Goal: Transaction & Acquisition: Purchase product/service

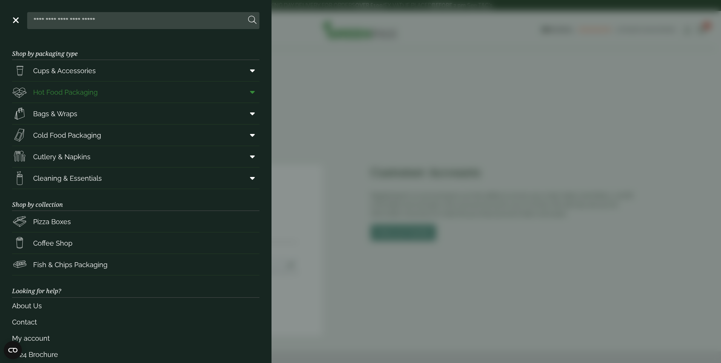
click at [87, 92] on span "Hot Food Packaging" at bounding box center [65, 92] width 64 height 10
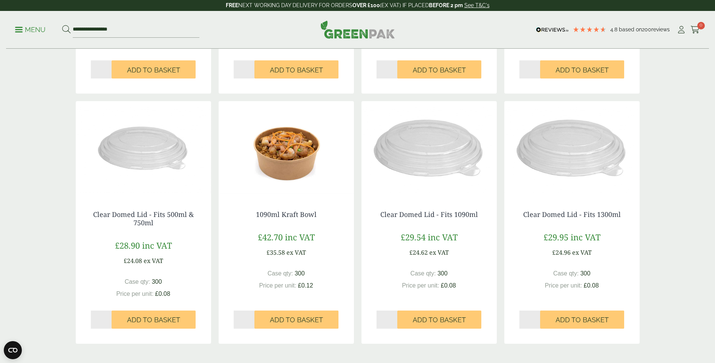
scroll to position [641, 0]
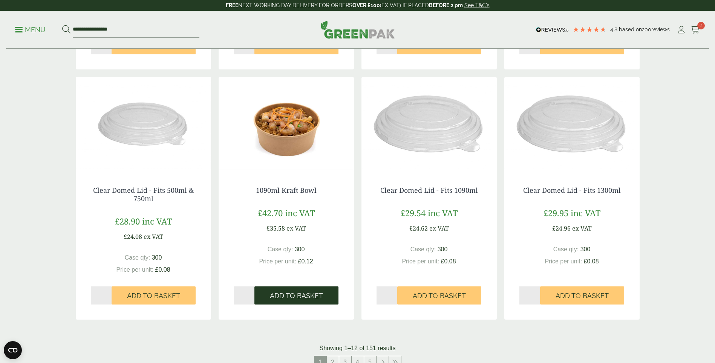
click at [287, 294] on span "Add to Basket" at bounding box center [296, 295] width 53 height 8
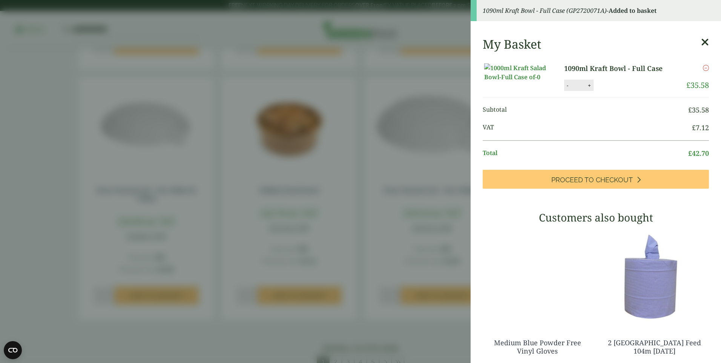
click at [271, 333] on aside "1090ml Kraft Bowl - Full Case (GP2720071A) - Added to basket My Basket 1090ml K…" at bounding box center [360, 181] width 721 height 363
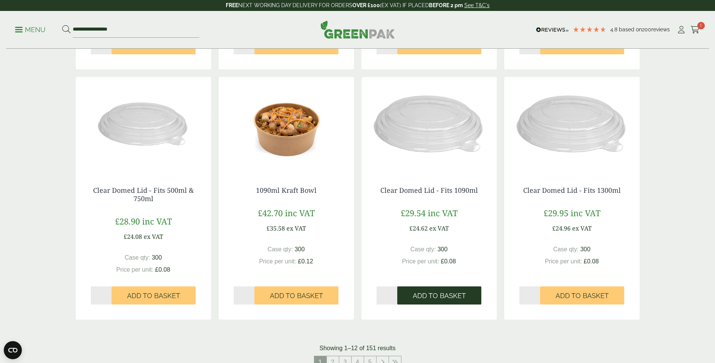
click at [452, 294] on span "Add to Basket" at bounding box center [439, 295] width 53 height 8
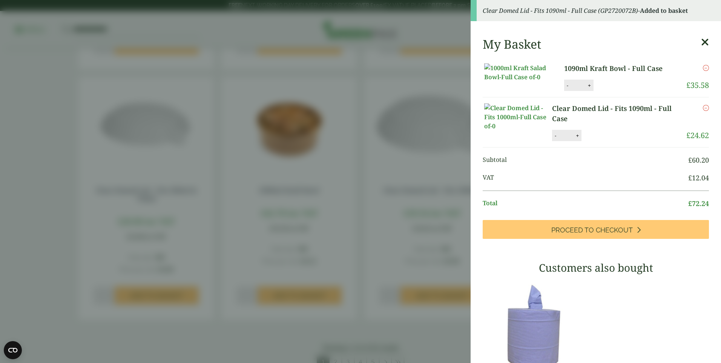
click at [442, 333] on aside "Clear Domed Lid - Fits 1090ml - Full Case (GP2720072B) - Added to basket My Bas…" at bounding box center [360, 181] width 721 height 363
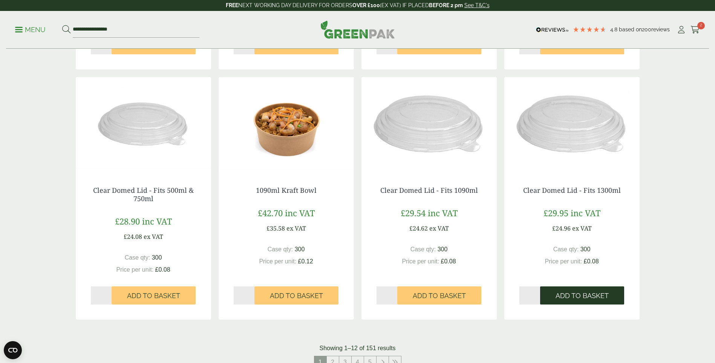
click at [580, 297] on span "Add to Basket" at bounding box center [582, 295] width 53 height 8
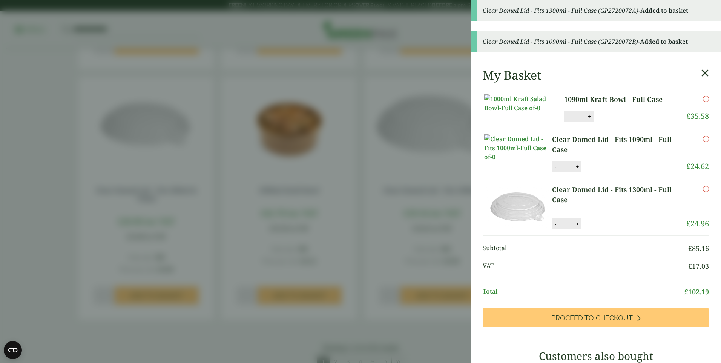
click at [394, 338] on aside "Clear Domed Lid - Fits 1300ml - Full Case (GP2720072A) - Added to basket Clear …" at bounding box center [360, 181] width 721 height 363
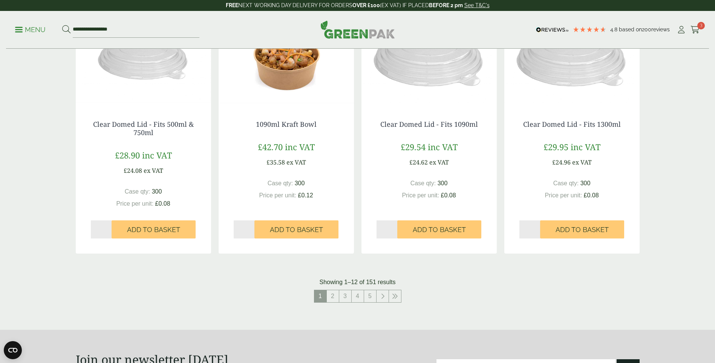
scroll to position [716, 0]
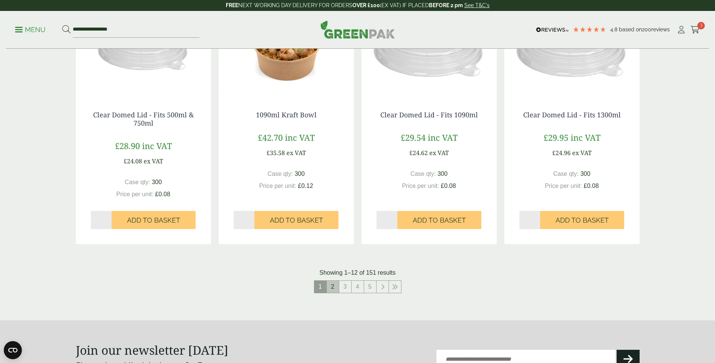
click at [335, 289] on link "2" at bounding box center [333, 287] width 12 height 12
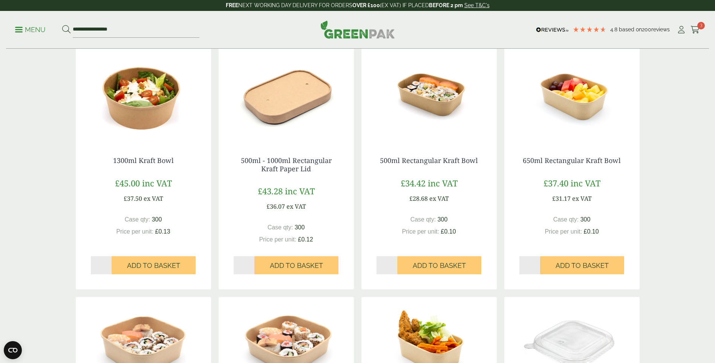
scroll to position [189, 0]
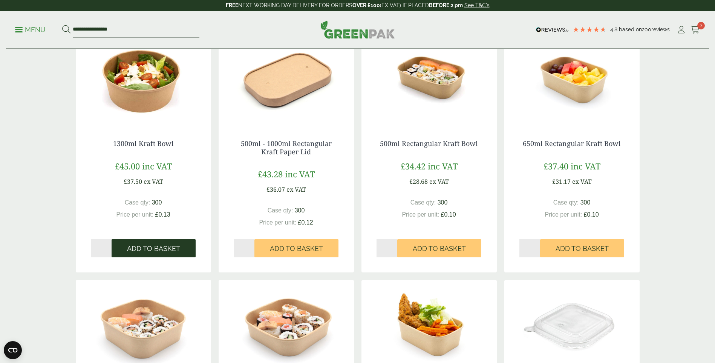
click at [170, 249] on span "Add to Basket" at bounding box center [153, 248] width 53 height 8
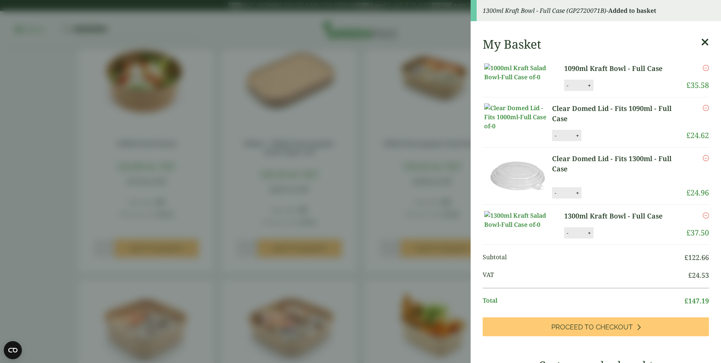
click at [59, 230] on aside "1300ml Kraft Bowl - Full Case (GP2720071B) - Added to basket My Basket 1090ml K…" at bounding box center [360, 181] width 721 height 363
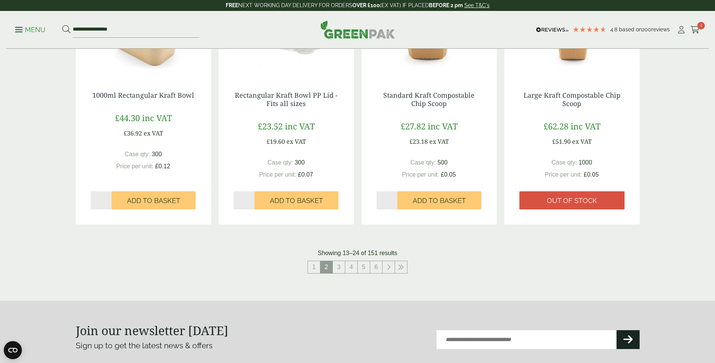
scroll to position [754, 0]
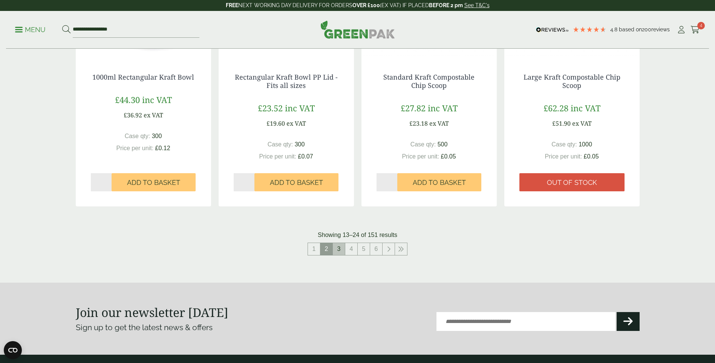
click at [339, 248] on link "3" at bounding box center [339, 249] width 12 height 12
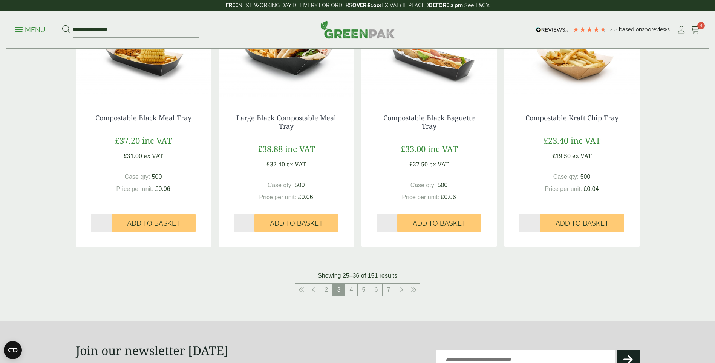
scroll to position [716, 0]
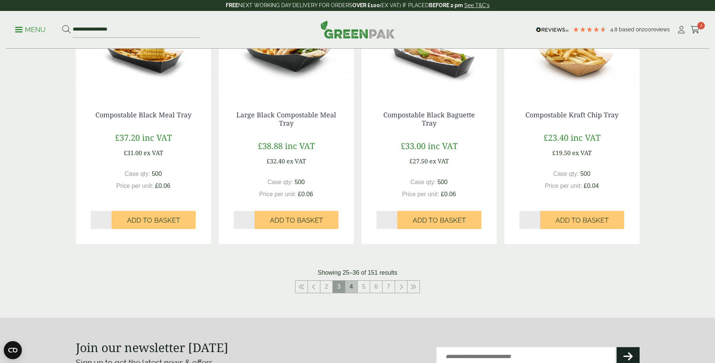
click at [352, 288] on link "4" at bounding box center [351, 287] width 12 height 12
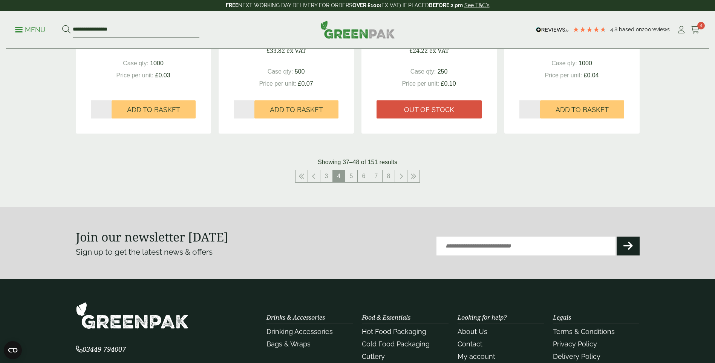
scroll to position [830, 0]
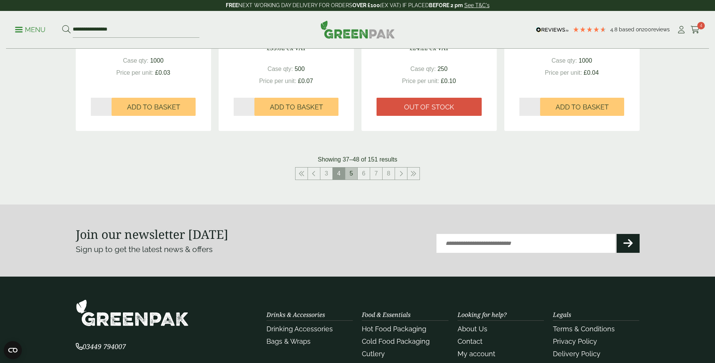
click at [353, 175] on link "5" at bounding box center [351, 173] width 12 height 12
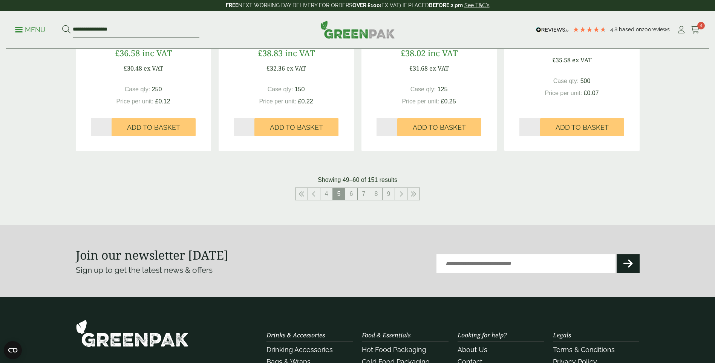
scroll to position [905, 0]
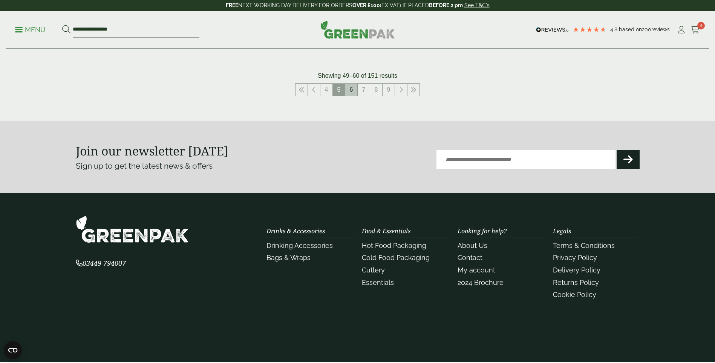
click at [347, 88] on link "6" at bounding box center [351, 90] width 12 height 12
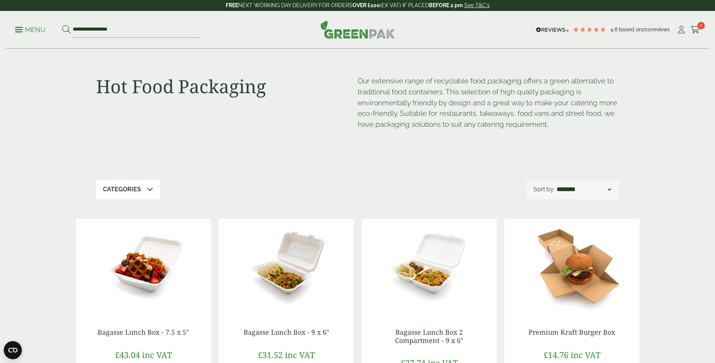
click at [28, 32] on p "Menu" at bounding box center [30, 29] width 31 height 9
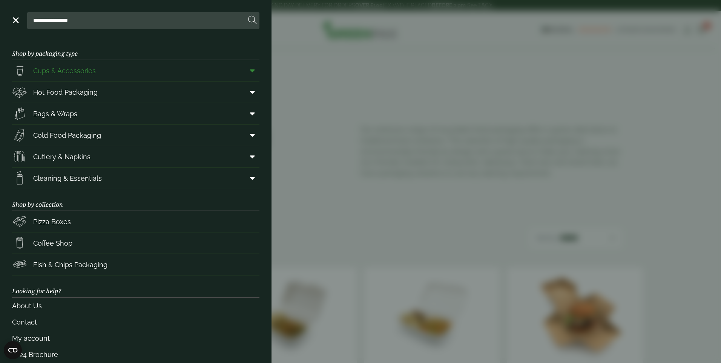
click at [78, 76] on span "Cups & Accessories" at bounding box center [54, 70] width 84 height 15
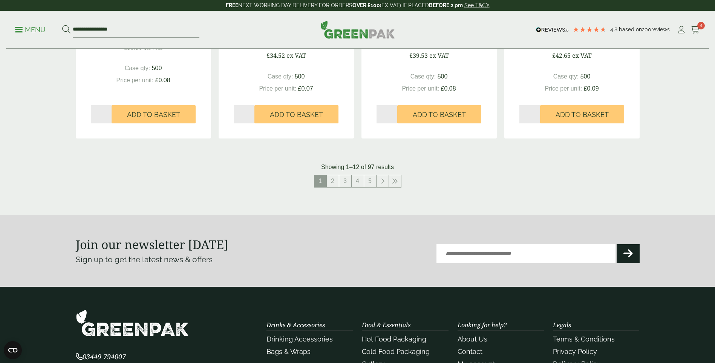
scroll to position [792, 0]
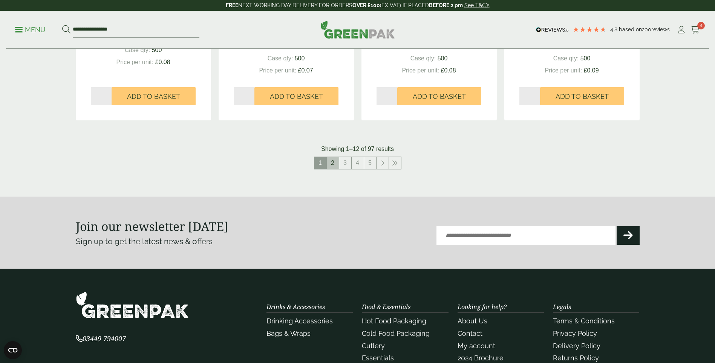
click at [337, 166] on link "2" at bounding box center [333, 163] width 12 height 12
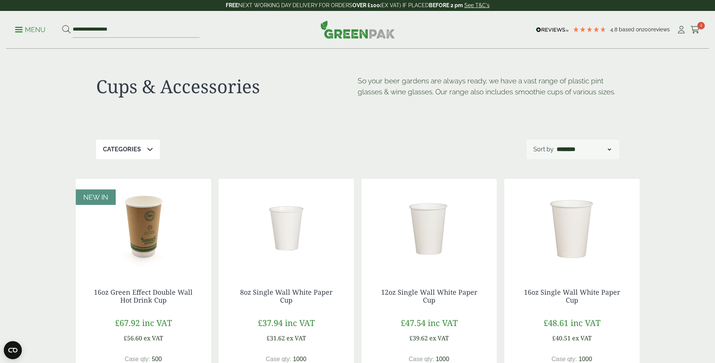
click at [28, 30] on p "Menu" at bounding box center [30, 29] width 31 height 9
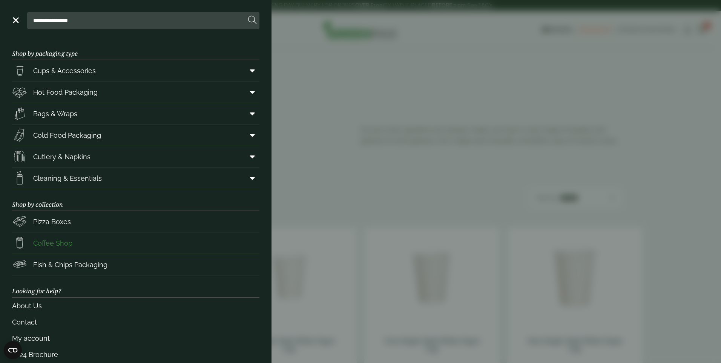
click at [94, 239] on link "Coffee Shop" at bounding box center [135, 242] width 247 height 21
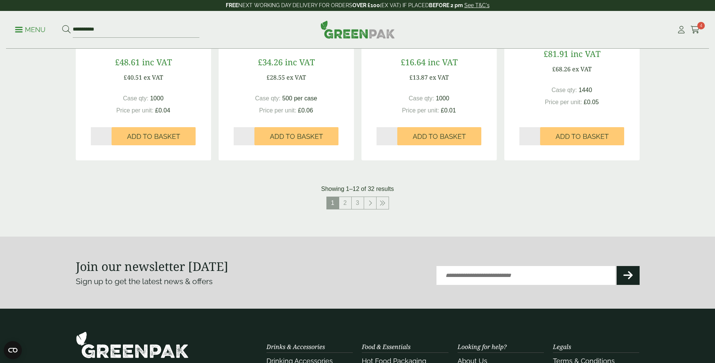
scroll to position [754, 0]
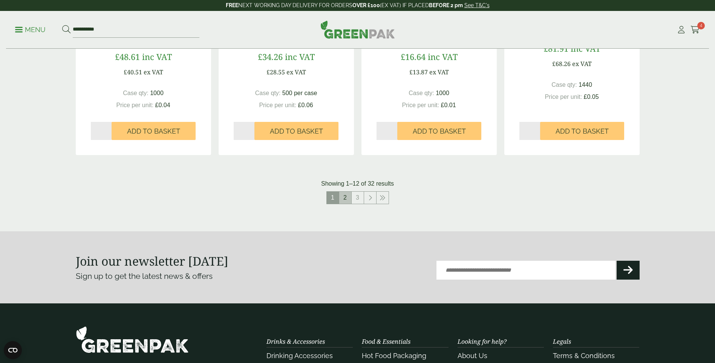
click at [348, 198] on link "2" at bounding box center [345, 198] width 12 height 12
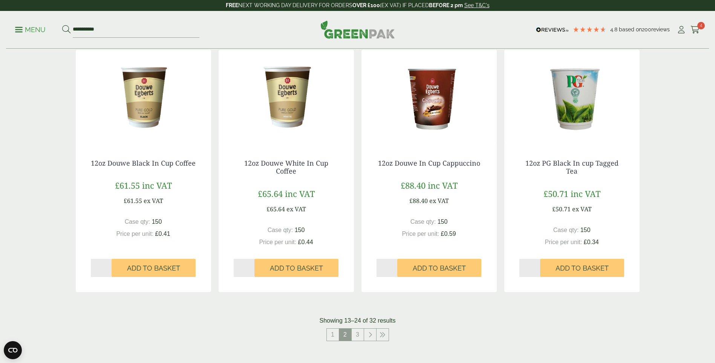
scroll to position [641, 0]
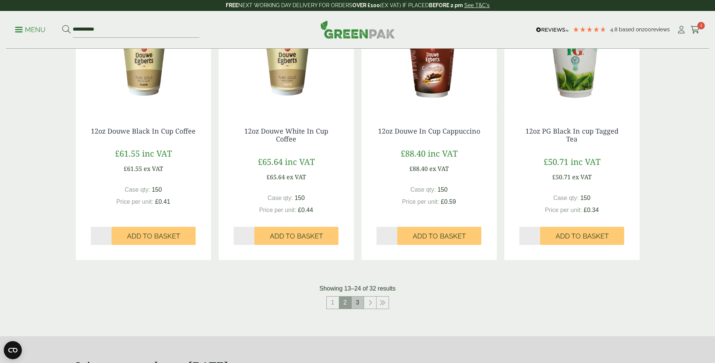
click at [354, 302] on link "3" at bounding box center [358, 302] width 12 height 12
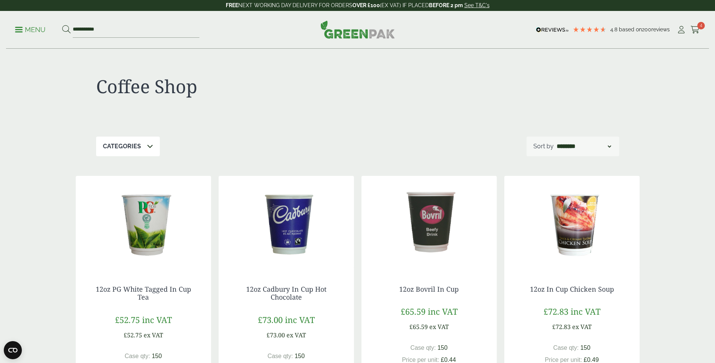
click at [21, 32] on p "Menu" at bounding box center [30, 29] width 31 height 9
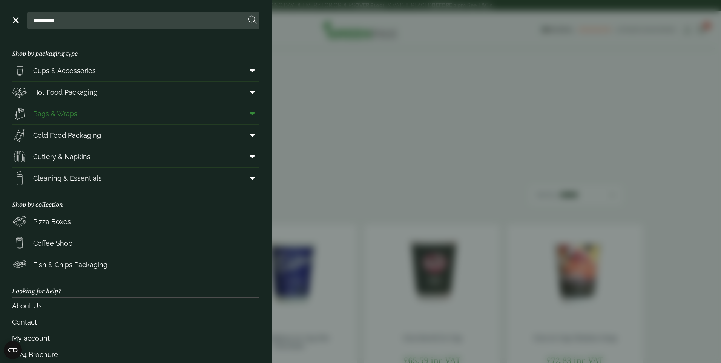
click at [113, 115] on link "Bags & Wraps" at bounding box center [135, 113] width 247 height 21
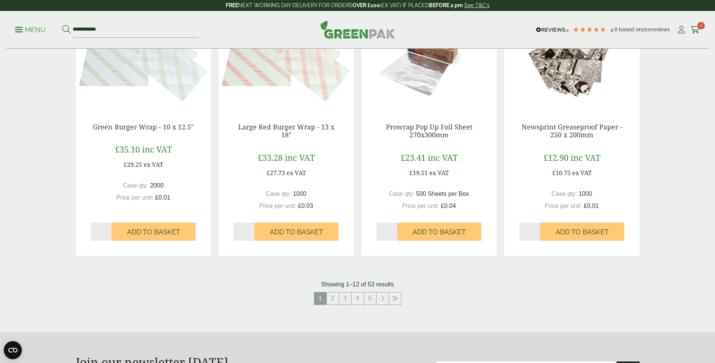
scroll to position [679, 0]
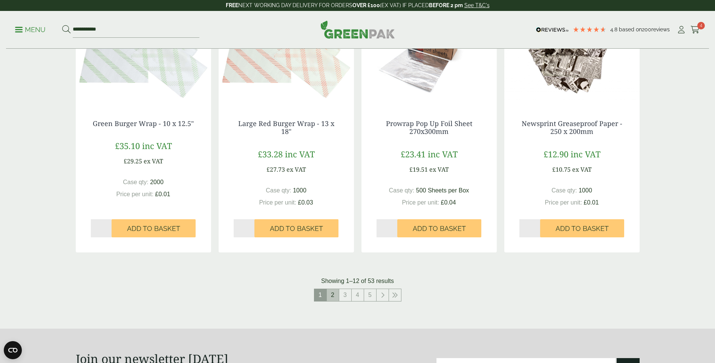
click at [334, 298] on link "2" at bounding box center [333, 295] width 12 height 12
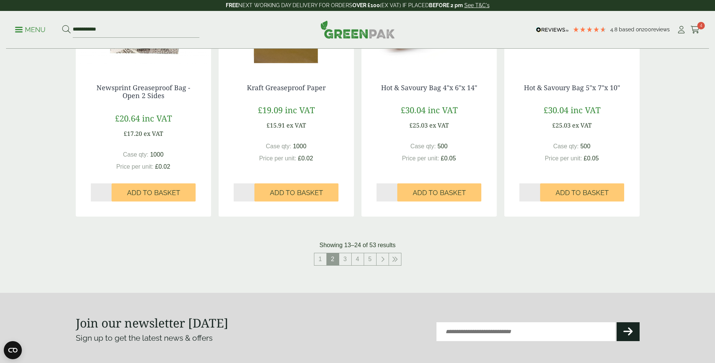
scroll to position [716, 0]
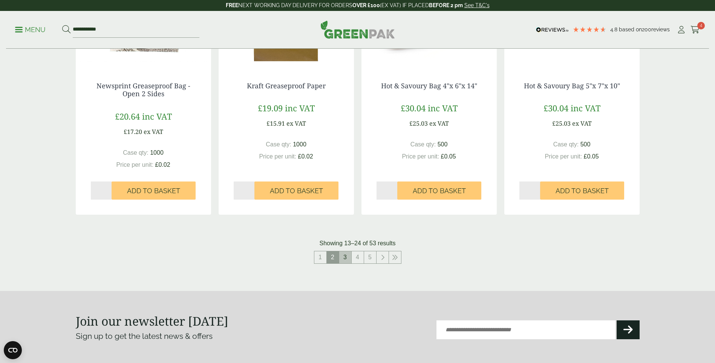
click at [348, 256] on link "3" at bounding box center [345, 257] width 12 height 12
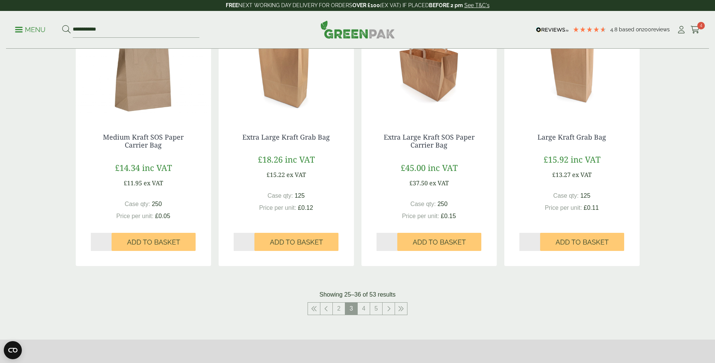
scroll to position [716, 0]
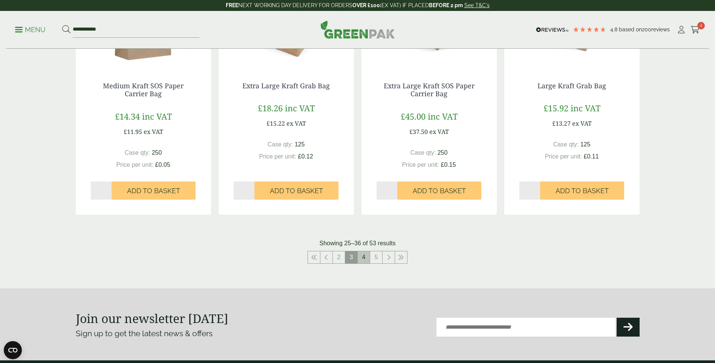
click at [366, 257] on link "4" at bounding box center [364, 257] width 12 height 12
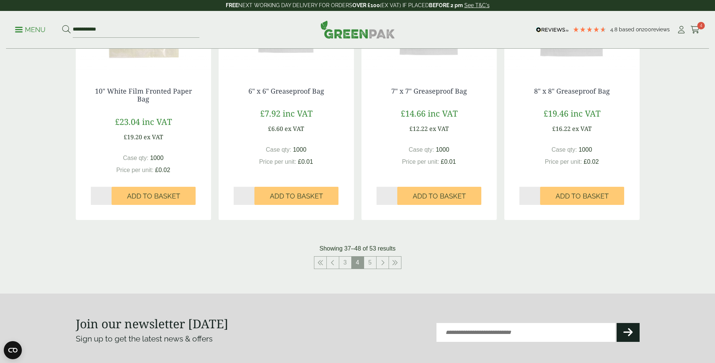
scroll to position [792, 0]
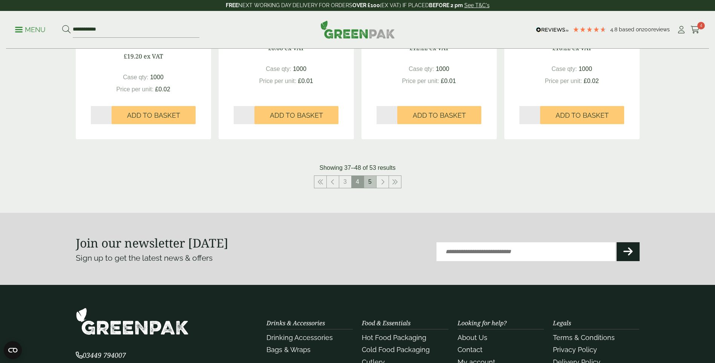
click at [369, 183] on link "5" at bounding box center [370, 182] width 12 height 12
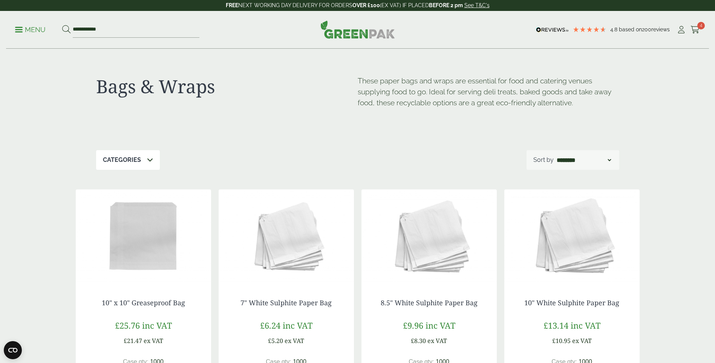
click at [25, 29] on p "Menu" at bounding box center [30, 29] width 31 height 9
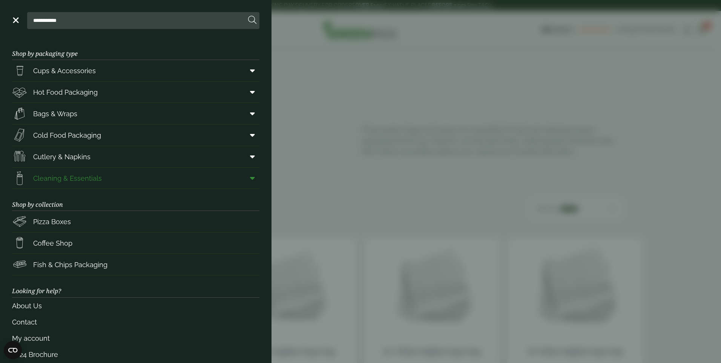
click at [94, 179] on span "Cleaning & Essentials" at bounding box center [67, 178] width 69 height 10
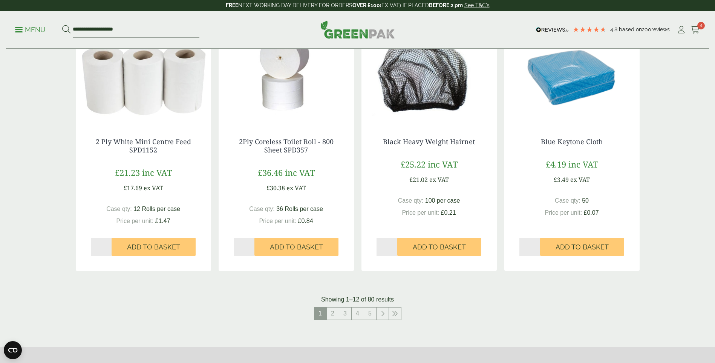
scroll to position [641, 0]
click at [334, 317] on link "2" at bounding box center [333, 314] width 12 height 12
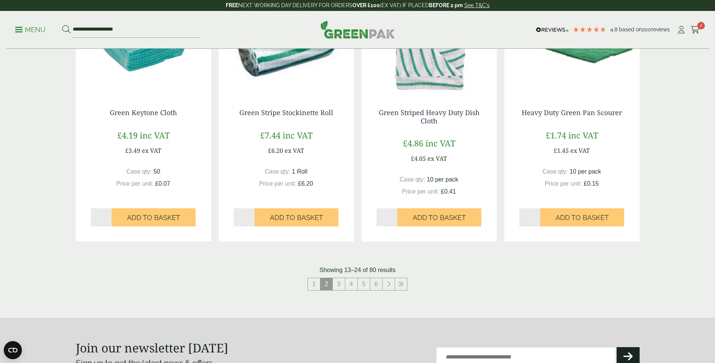
scroll to position [716, 0]
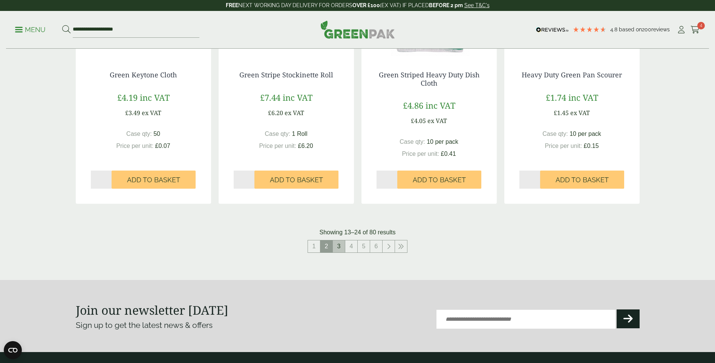
click at [338, 247] on link "3" at bounding box center [339, 246] width 12 height 12
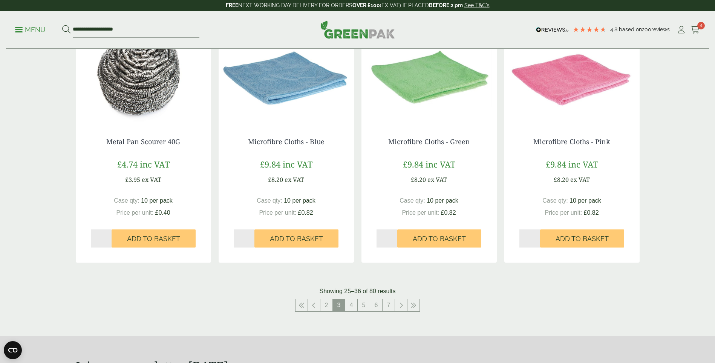
scroll to position [792, 0]
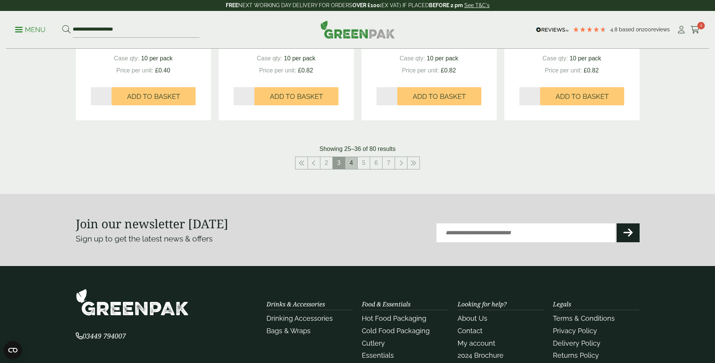
click at [353, 161] on link "4" at bounding box center [351, 163] width 12 height 12
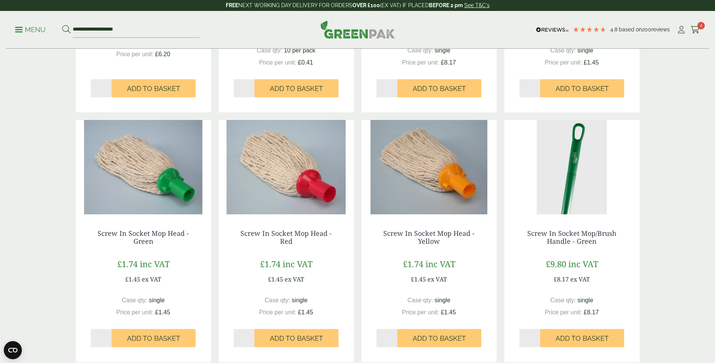
scroll to position [566, 0]
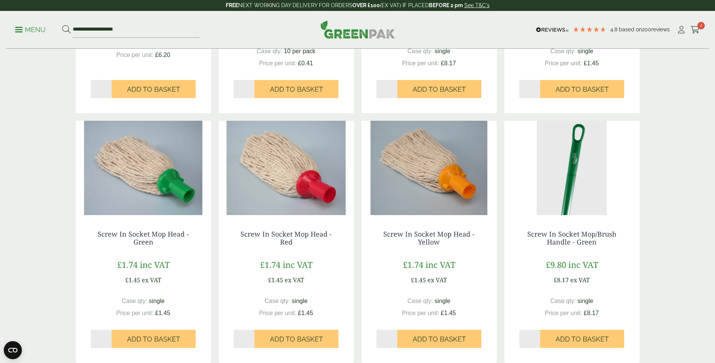
click at [395, 336] on input "*" at bounding box center [387, 339] width 21 height 18
type input "*"
click at [395, 336] on input "*" at bounding box center [387, 339] width 21 height 18
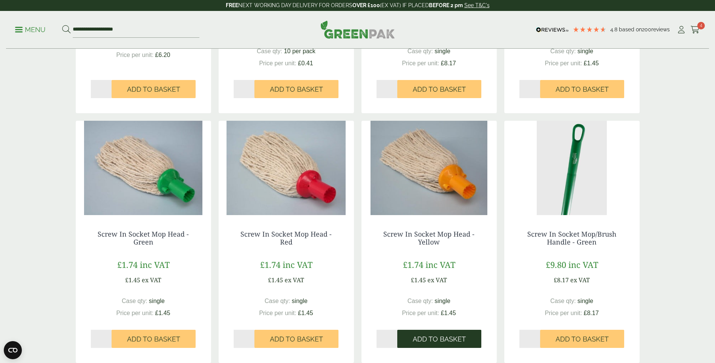
click at [436, 340] on span "Add to Basket" at bounding box center [439, 339] width 53 height 8
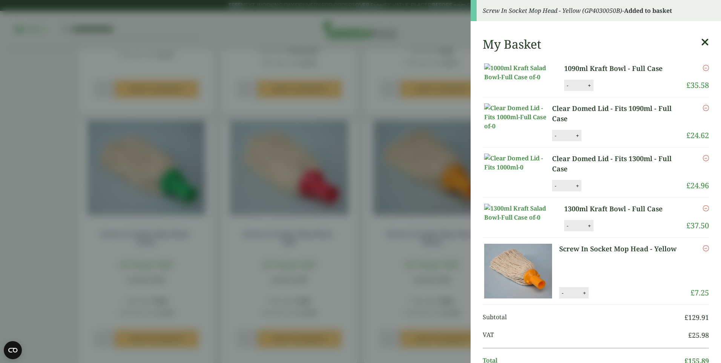
click at [402, 296] on aside "Screw In Socket Mop Head - Yellow (GP4030050B) - Added to basket My Basket 1090…" at bounding box center [360, 181] width 721 height 363
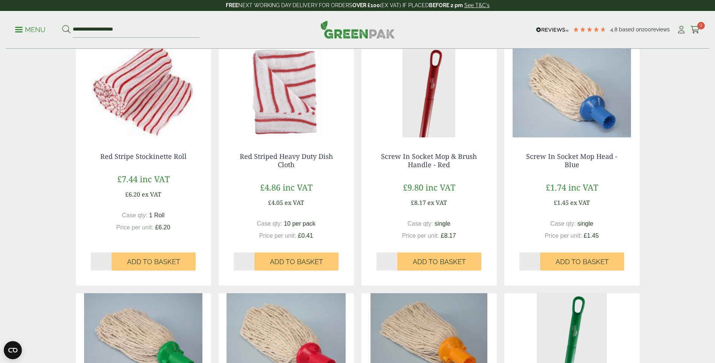
scroll to position [377, 0]
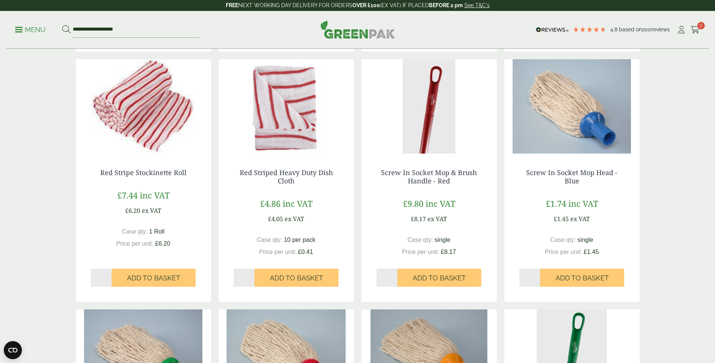
click at [540, 276] on input "*" at bounding box center [530, 277] width 21 height 18
type input "*"
click at [540, 276] on input "*" at bounding box center [530, 277] width 21 height 18
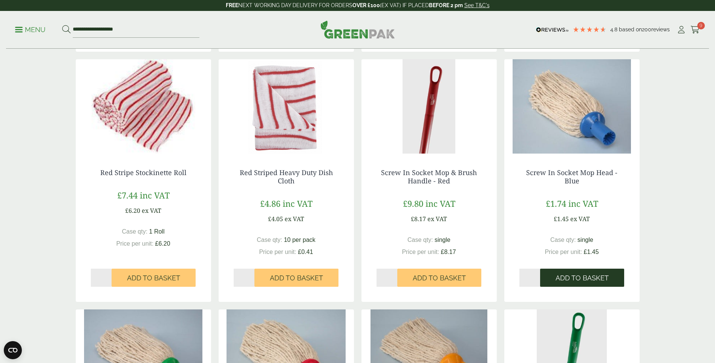
click at [570, 279] on span "Add to Basket" at bounding box center [582, 278] width 53 height 8
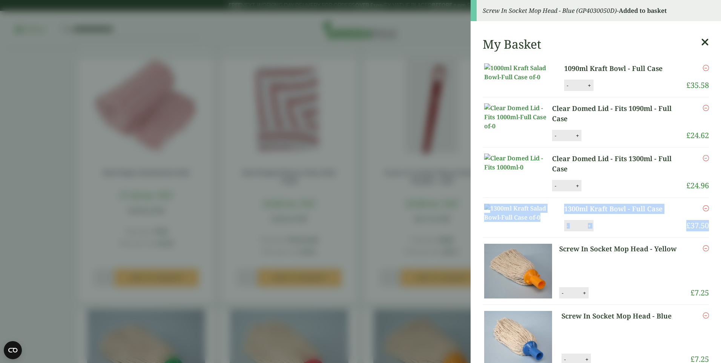
click at [364, 299] on aside "Screw In Socket Mop Head - Blue (GP4030050D) - Added to basket My Basket 1090ml…" at bounding box center [360, 181] width 721 height 363
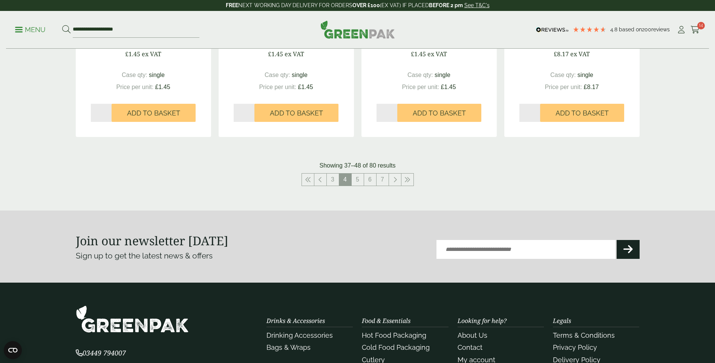
scroll to position [792, 0]
click at [355, 175] on link "5" at bounding box center [358, 179] width 12 height 12
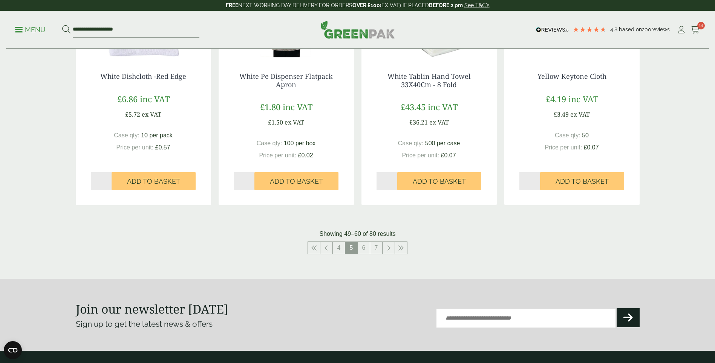
scroll to position [716, 0]
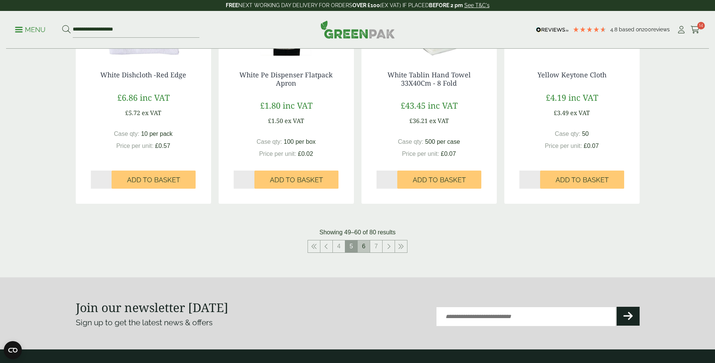
click at [361, 245] on link "6" at bounding box center [364, 246] width 12 height 12
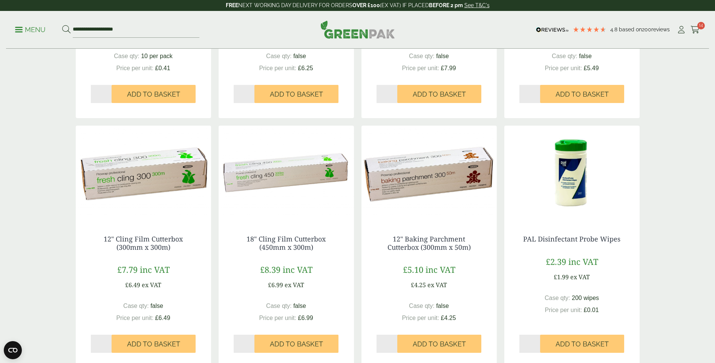
scroll to position [566, 0]
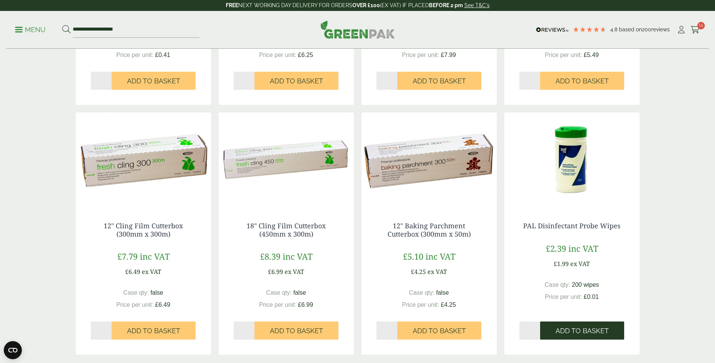
click at [579, 330] on span "Add to Basket" at bounding box center [582, 331] width 53 height 8
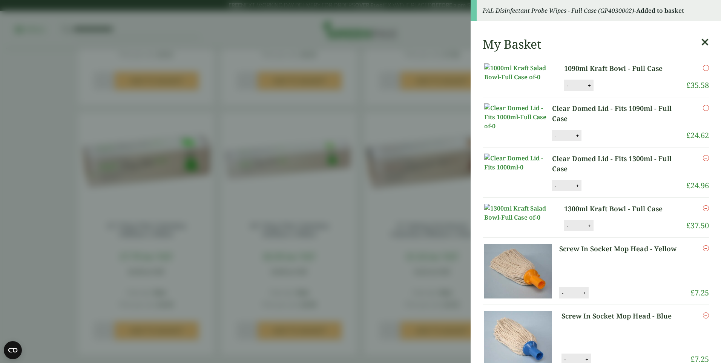
click at [375, 223] on aside "PAL Disinfectant Probe Wipes - Full Case (GP4030002) - Added to basket My Baske…" at bounding box center [360, 181] width 721 height 363
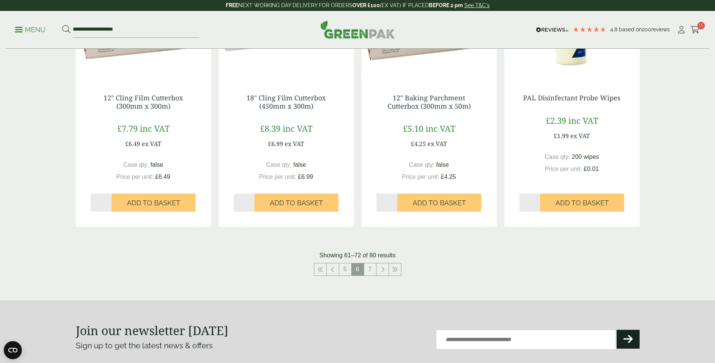
scroll to position [716, 0]
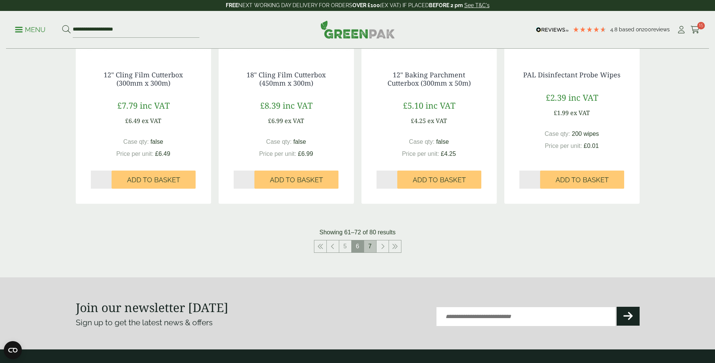
click at [368, 246] on link "7" at bounding box center [370, 246] width 12 height 12
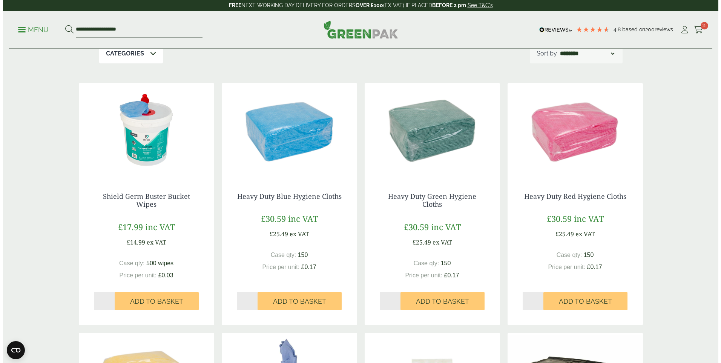
scroll to position [15, 0]
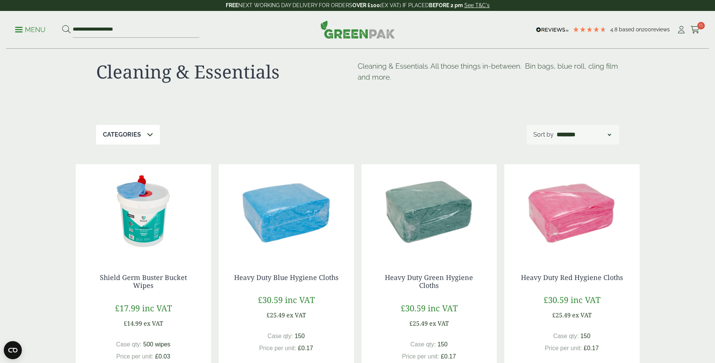
click at [29, 39] on div "**********" at bounding box center [357, 30] width 703 height 38
click at [29, 33] on p "Menu" at bounding box center [30, 29] width 31 height 9
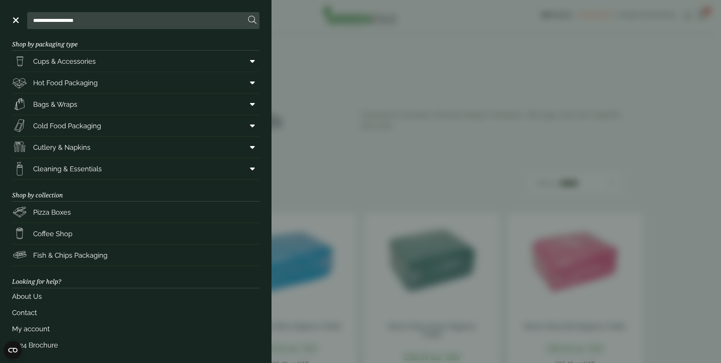
scroll to position [12, 0]
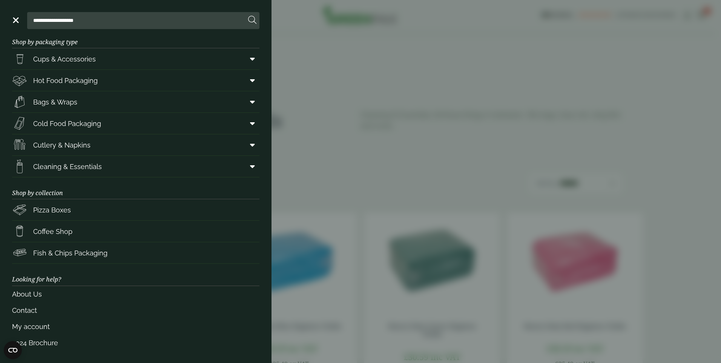
click at [436, 130] on aside "**********" at bounding box center [360, 181] width 721 height 363
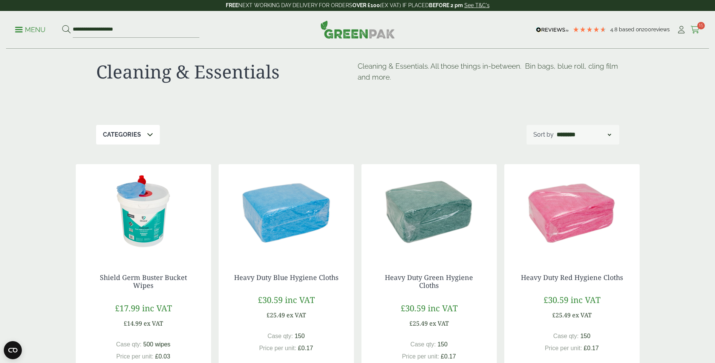
click at [693, 30] on icon at bounding box center [695, 30] width 9 height 8
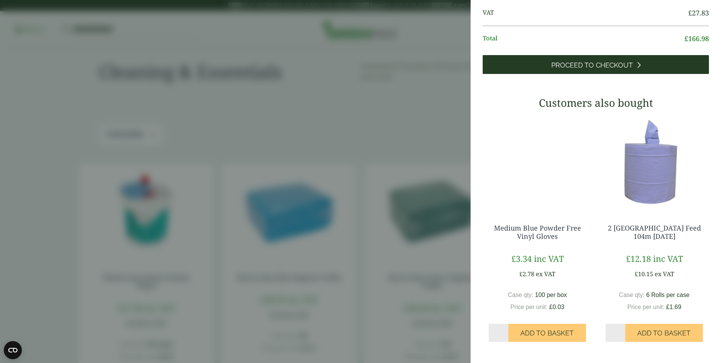
scroll to position [439, 0]
click at [609, 69] on span "Proceed to Checkout" at bounding box center [591, 65] width 81 height 8
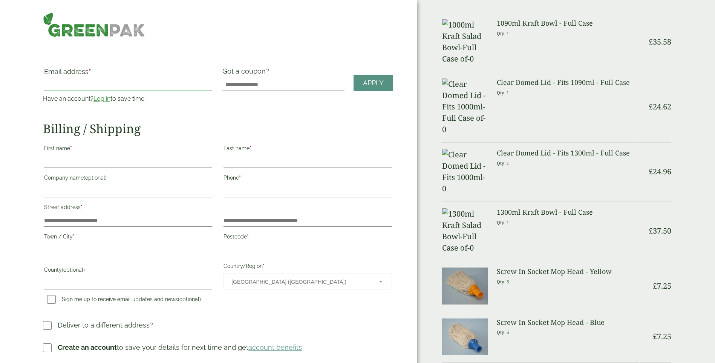
click at [92, 84] on input "Email address *" at bounding box center [128, 85] width 168 height 12
type input "**********"
type input "******"
type input "*********"
type input "**********"
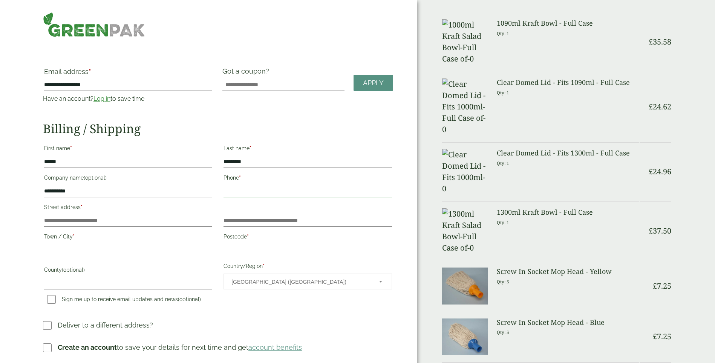
type input "**********"
type input "******"
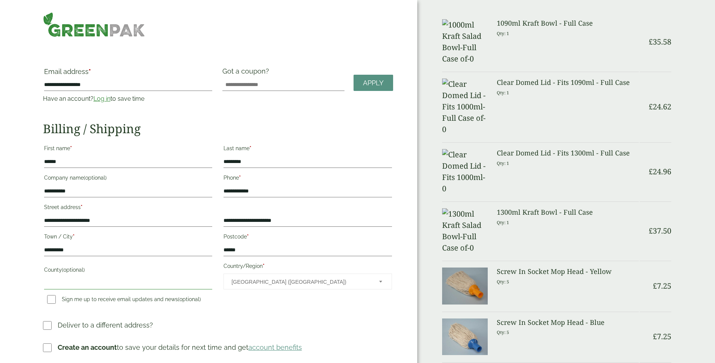
type input "**"
click at [290, 284] on span "[GEOGRAPHIC_DATA] ([GEOGRAPHIC_DATA])" at bounding box center [300, 282] width 137 height 16
click at [299, 328] on h3 "Deliver to a different address?" at bounding box center [218, 328] width 350 height 16
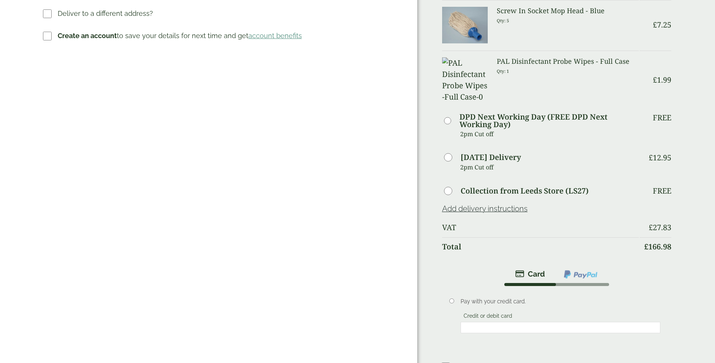
scroll to position [339, 0]
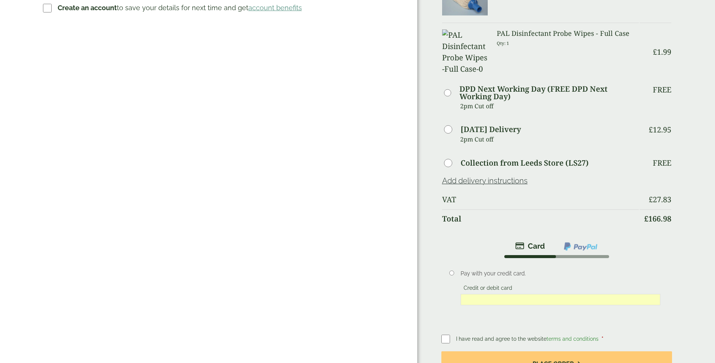
click at [450, 334] on label at bounding box center [449, 339] width 15 height 11
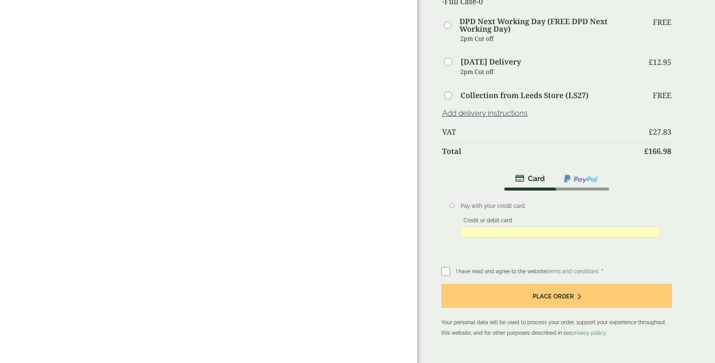
scroll to position [415, 0]
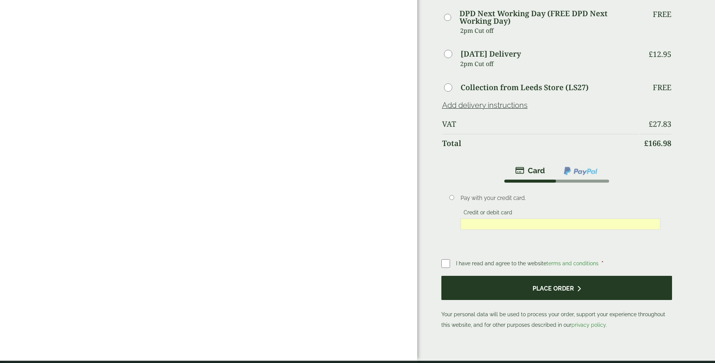
click at [567, 276] on button "Place order" at bounding box center [557, 288] width 231 height 25
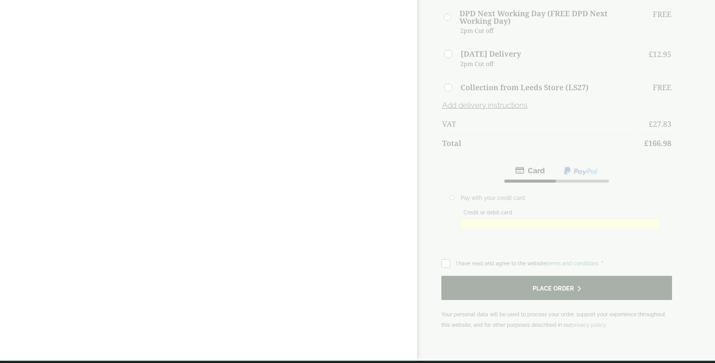
scroll to position [0, 0]
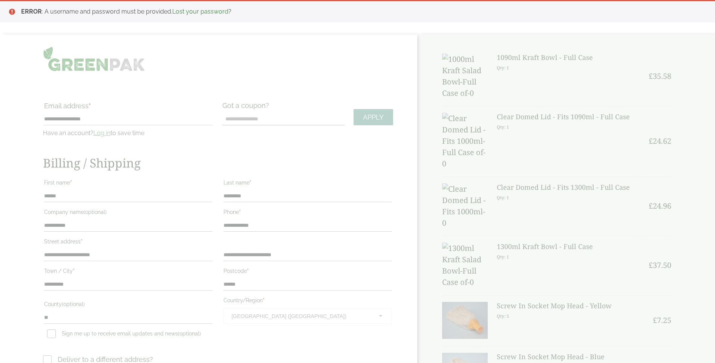
click at [196, 13] on link "Lost your password" at bounding box center [200, 11] width 56 height 7
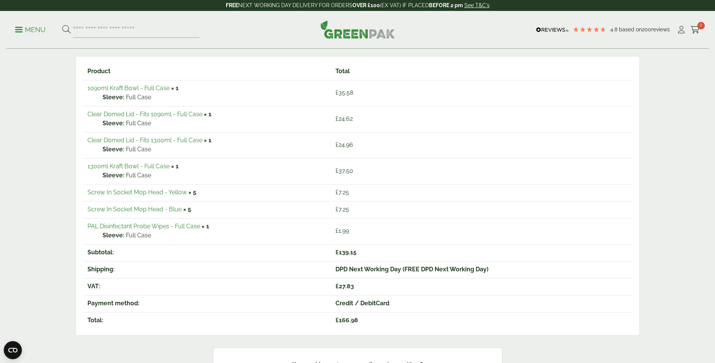
scroll to position [113, 0]
